Goal: Information Seeking & Learning: Learn about a topic

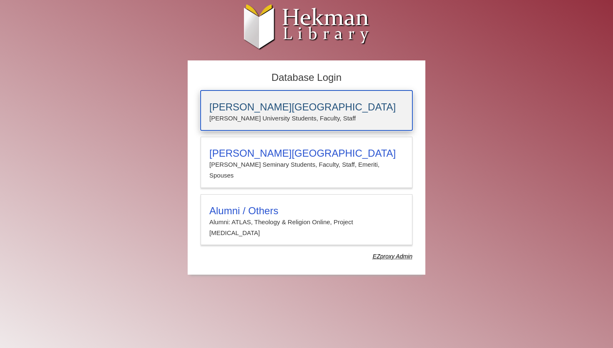
click at [233, 108] on h3 "[PERSON_NAME][GEOGRAPHIC_DATA]" at bounding box center [306, 107] width 194 height 12
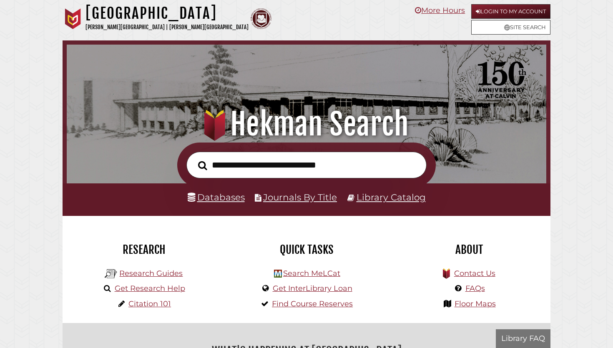
scroll to position [158, 475]
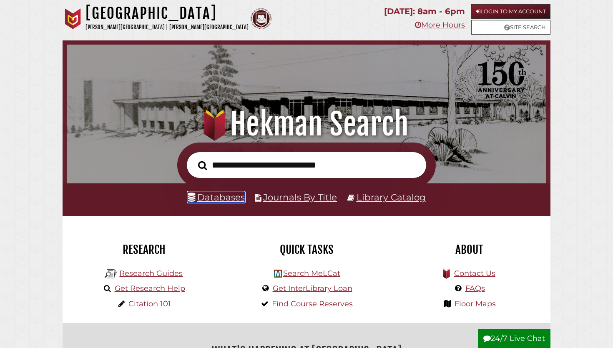
click at [221, 199] on link "Databases" at bounding box center [216, 197] width 57 height 11
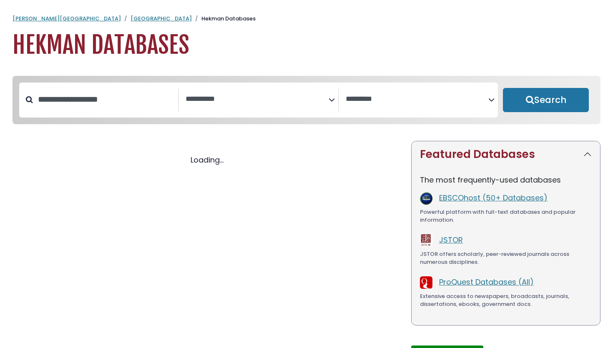
select select "Database Subject Filter"
select select "Database Vendors Filter"
select select "Database Subject Filter"
select select "Database Vendors Filter"
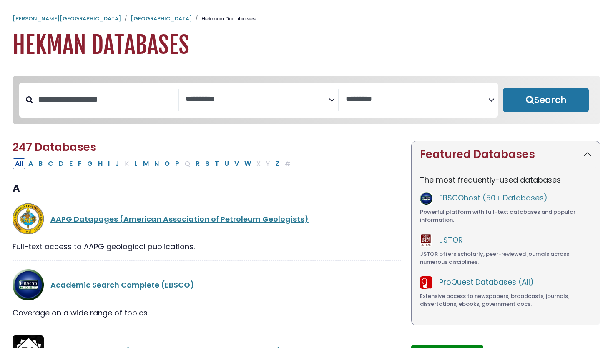
click at [233, 100] on textarea "Search" at bounding box center [256, 99] width 143 height 9
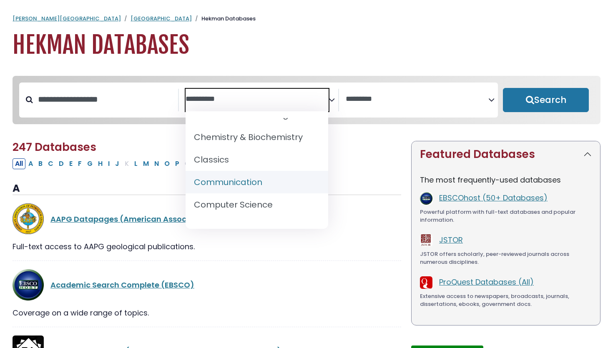
scroll to position [145, 0]
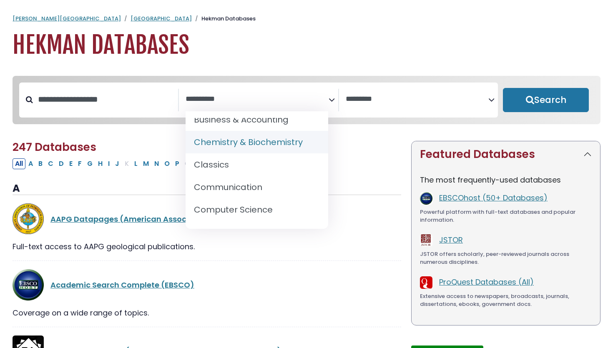
select select "*****"
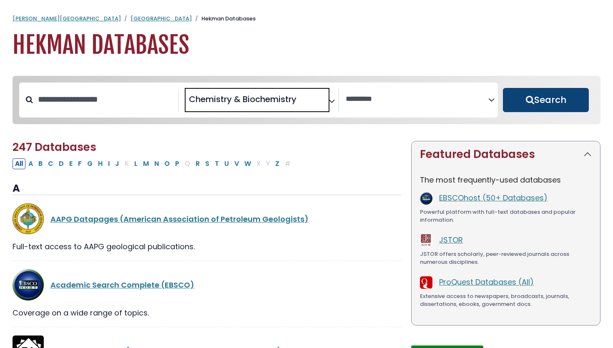
click at [533, 106] on button "Search" at bounding box center [546, 100] width 86 height 24
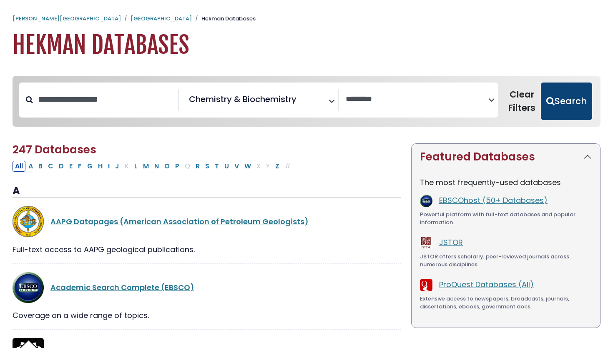
select select "Database Vendors Filter"
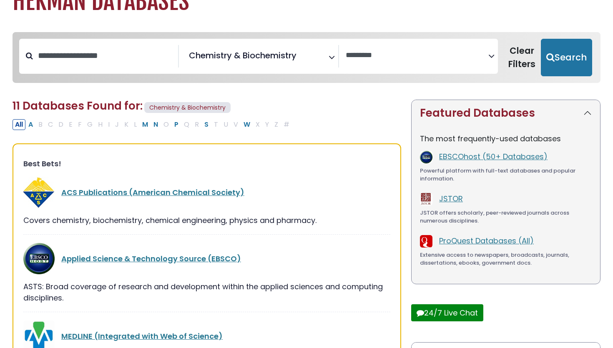
scroll to position [44, 0]
click at [191, 188] on link "ACS Publications (American Chemical Society)" at bounding box center [152, 192] width 183 height 10
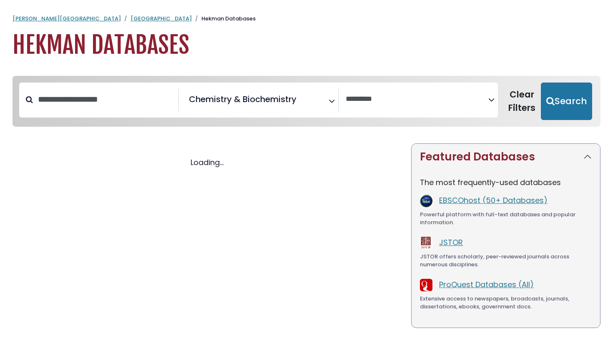
select select "Database Vendors Filter"
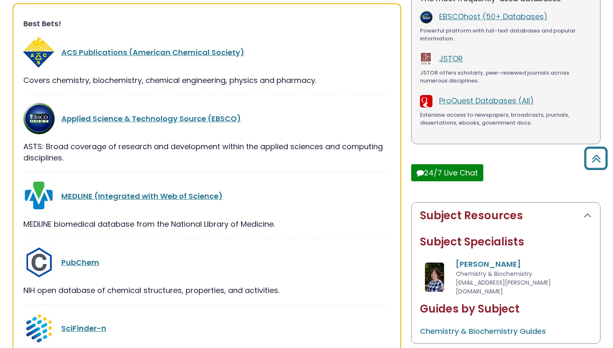
scroll to position [49, 0]
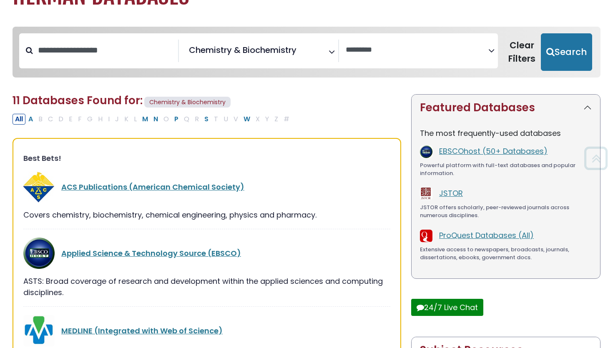
click at [290, 62] on div "**********" at bounding box center [259, 51] width 160 height 23
click at [293, 54] on span "Chemistry & Biochemistry" at bounding box center [243, 50] width 108 height 13
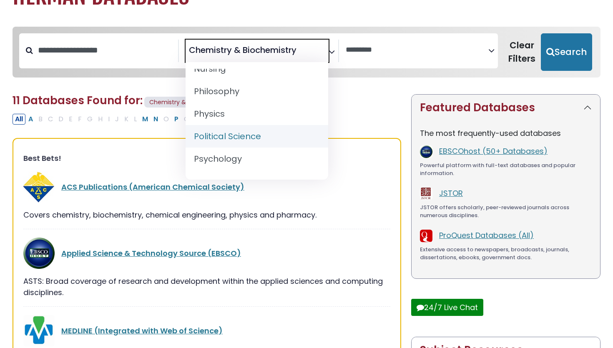
scroll to position [677, 0]
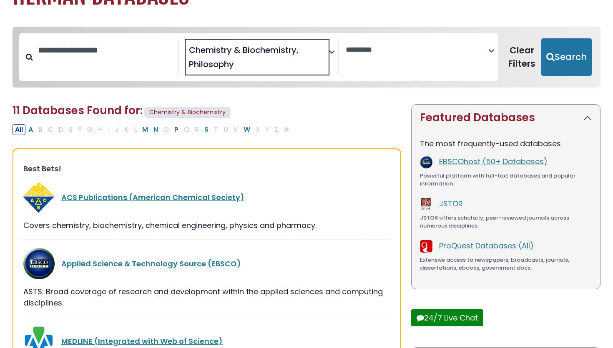
click at [250, 56] on span "× Chemistry & Biochemistry × Philosophy" at bounding box center [256, 57] width 143 height 35
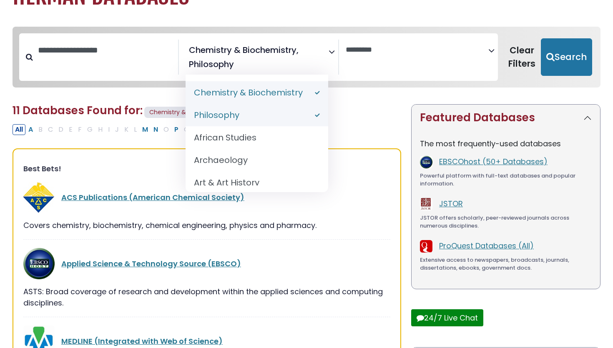
select select "*****"
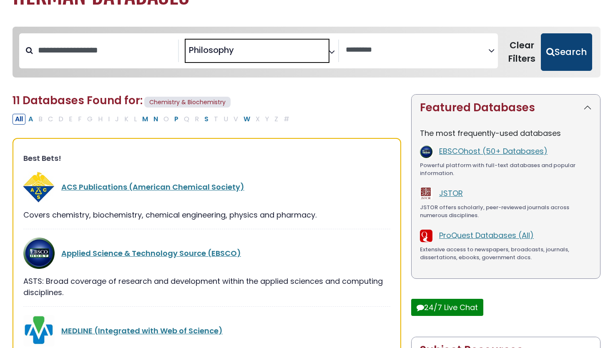
click at [568, 62] on button "Search" at bounding box center [565, 52] width 51 height 38
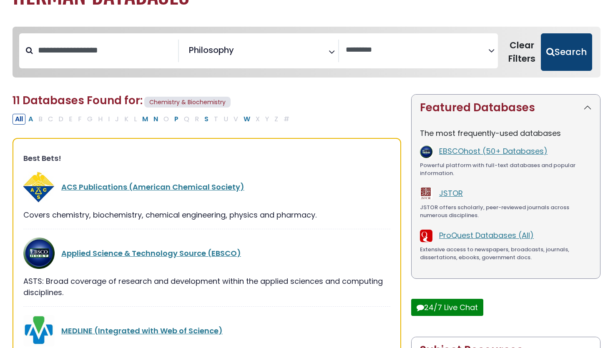
select select "Database Vendors Filter"
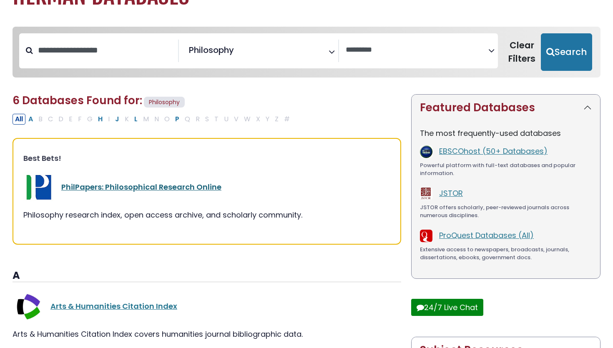
click at [159, 186] on link "PhilPapers: Philosophical Research Online" at bounding box center [141, 187] width 160 height 10
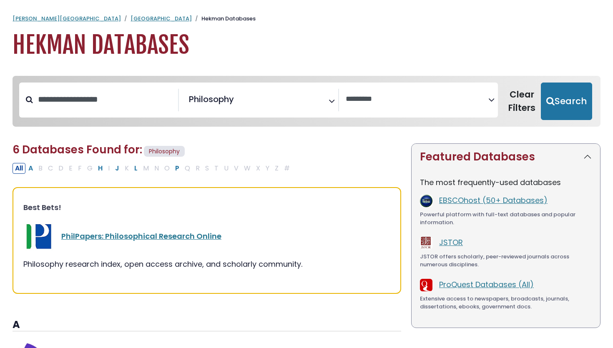
select select "Database Vendors Filter"
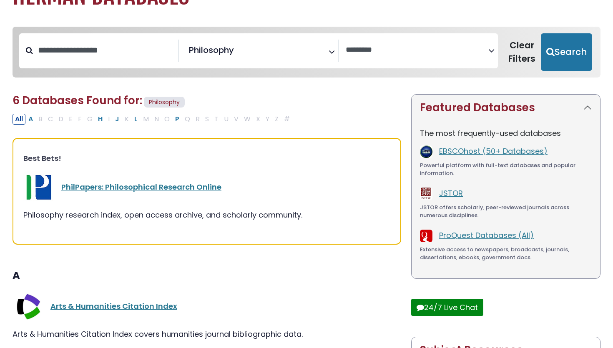
scroll to position [323, 0]
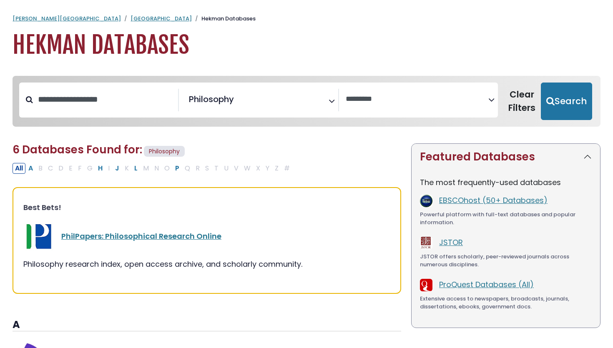
select select "Database Vendors Filter"
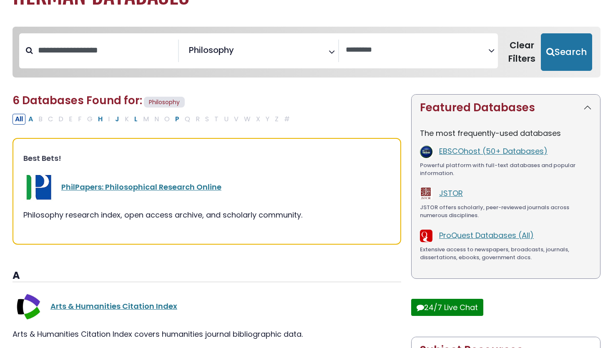
scroll to position [323, 0]
select select "*****"
select select "Database Vendors Filter"
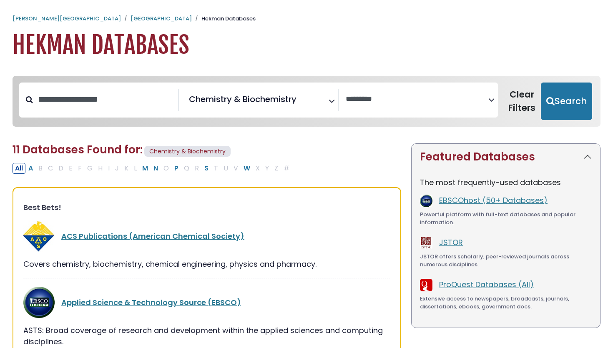
select select "Database Subject Filter"
select select "Database Vendors Filter"
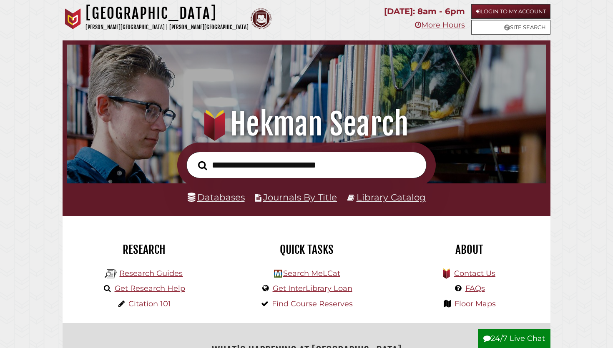
scroll to position [158, 475]
click at [293, 165] on input "text" at bounding box center [306, 165] width 240 height 27
type input "**********"
click at [194, 158] on button "Search" at bounding box center [203, 165] width 18 height 14
